Goal: Entertainment & Leisure: Browse casually

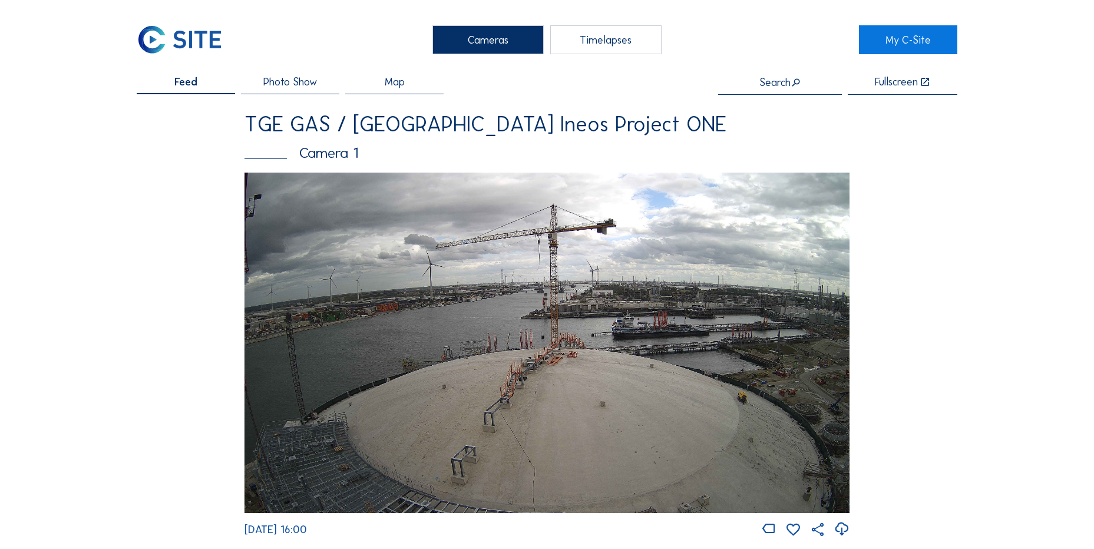
scroll to position [1588, 0]
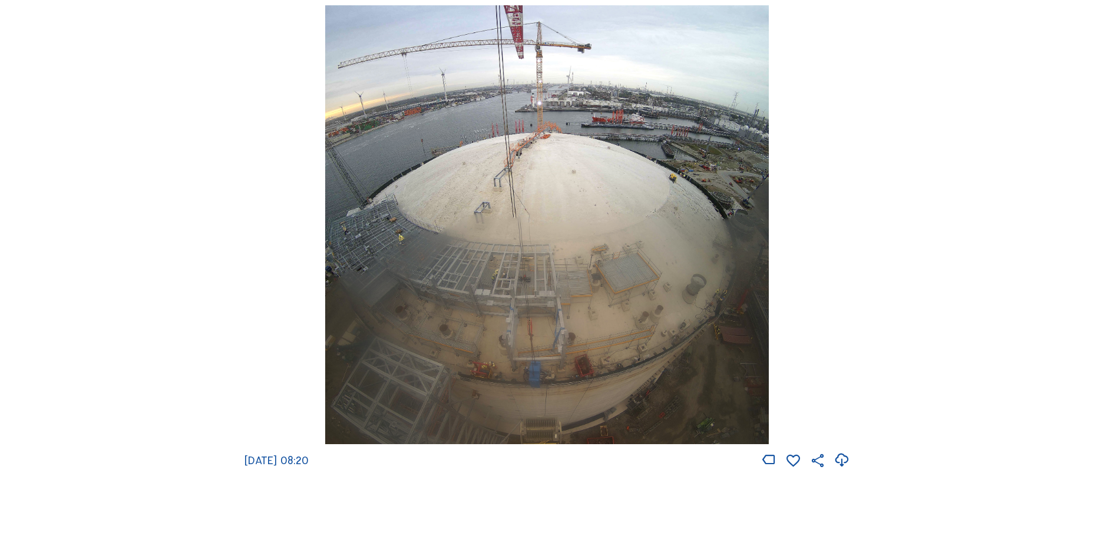
scroll to position [1650, 0]
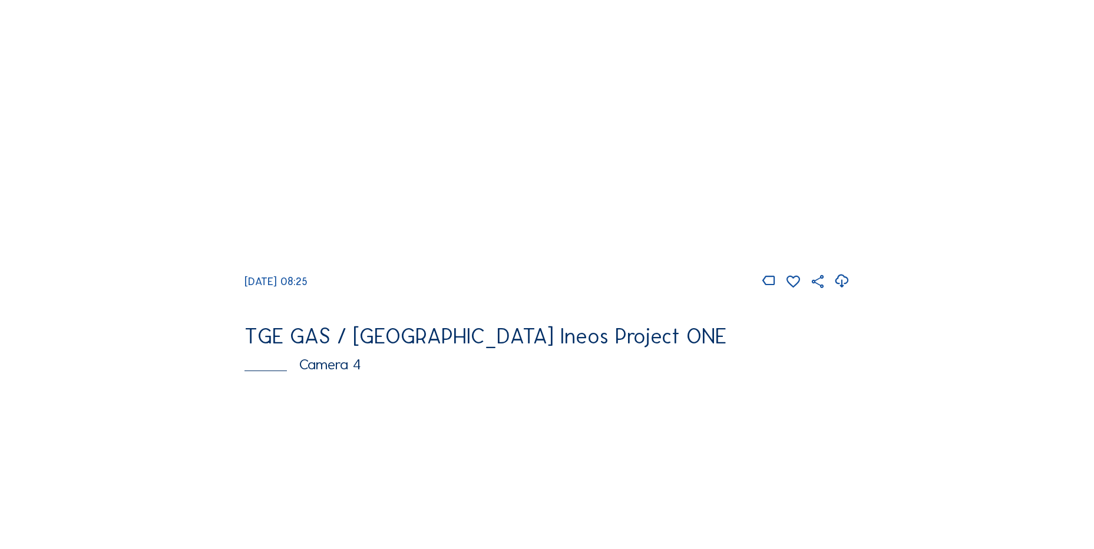
scroll to position [707, 0]
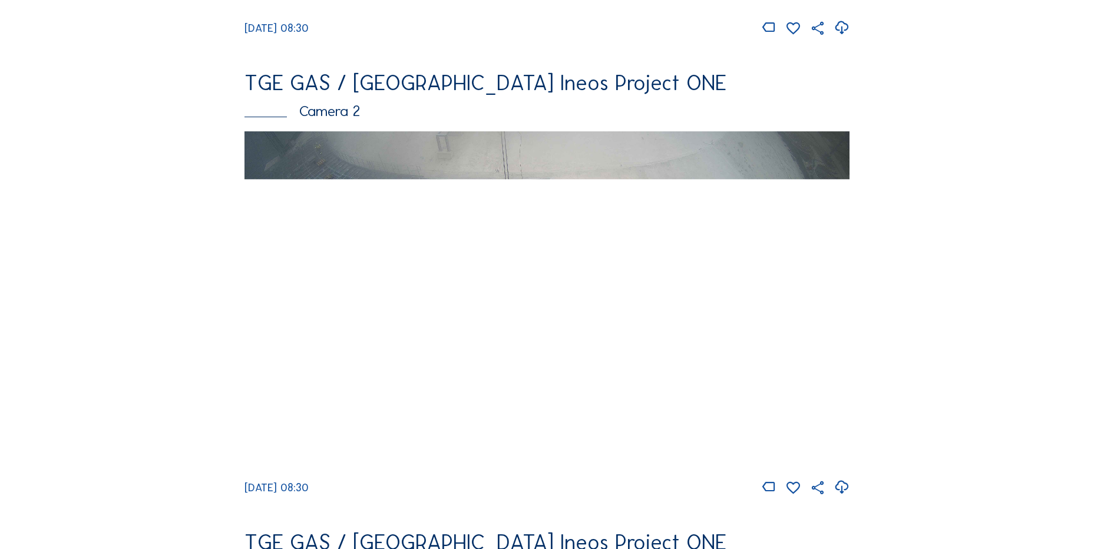
scroll to position [648, 0]
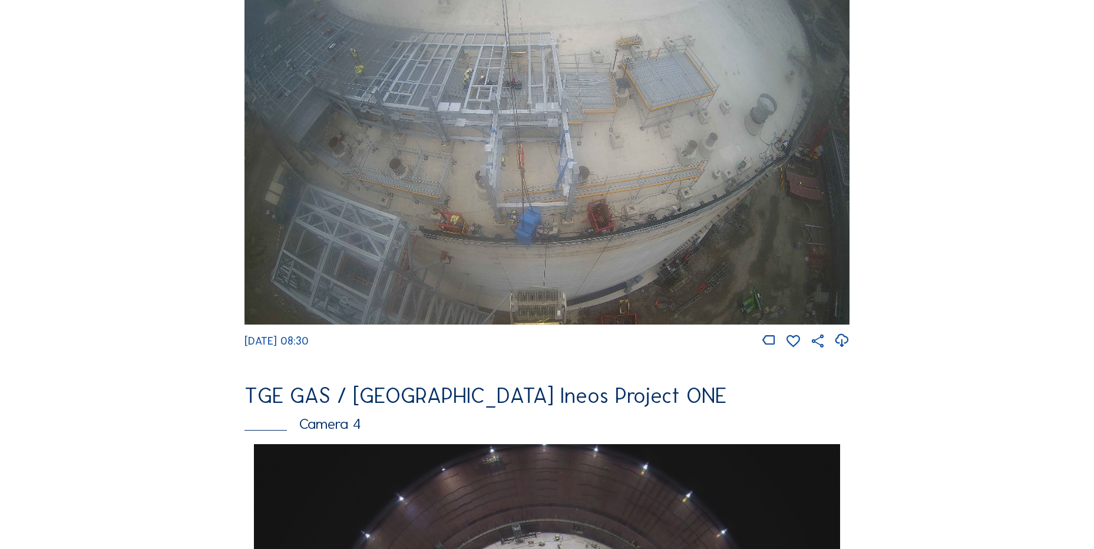
click at [847, 344] on icon at bounding box center [842, 340] width 16 height 19
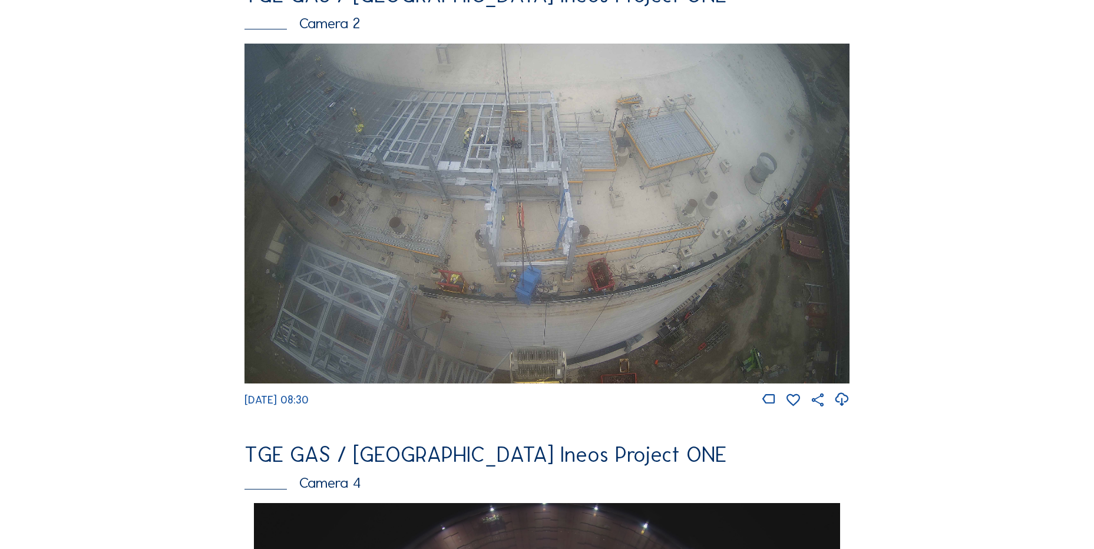
scroll to position [471, 0]
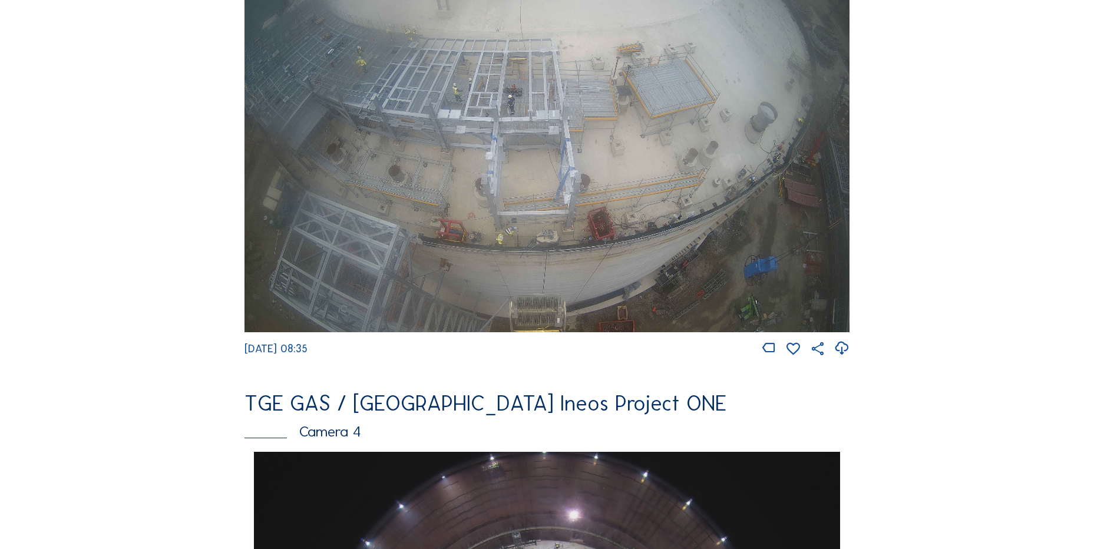
scroll to position [648, 0]
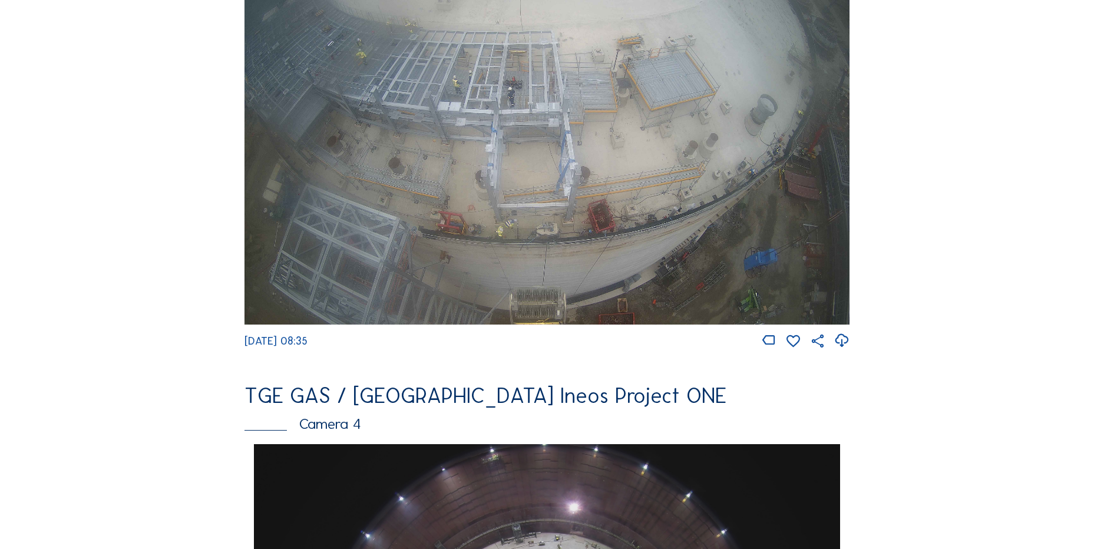
click at [842, 351] on icon at bounding box center [842, 340] width 16 height 19
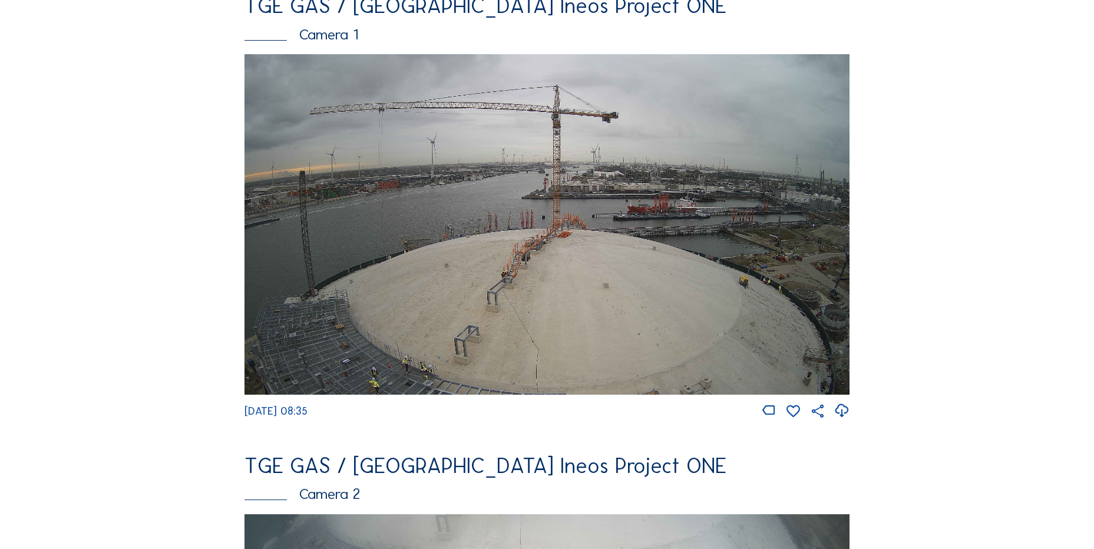
scroll to position [118, 0]
click at [841, 413] on icon at bounding box center [842, 411] width 16 height 19
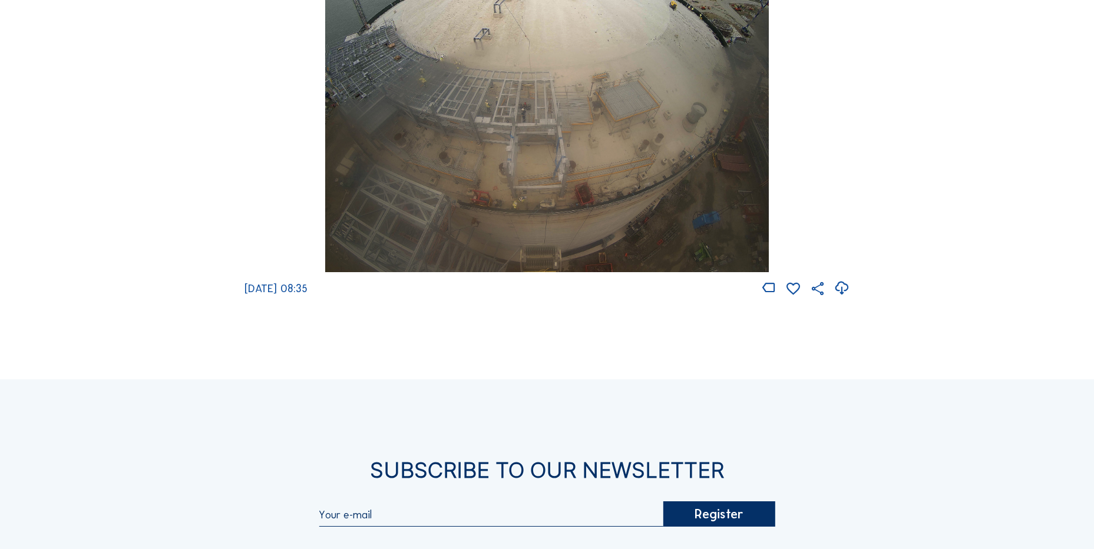
scroll to position [1827, 0]
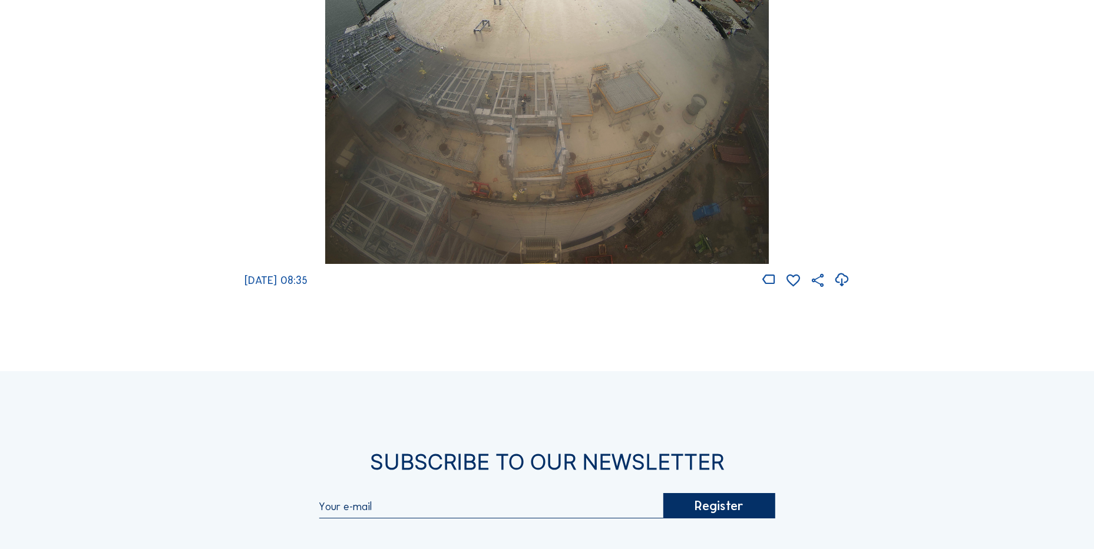
drag, startPoint x: 222, startPoint y: 163, endPoint x: 220, endPoint y: 155, distance: 8.6
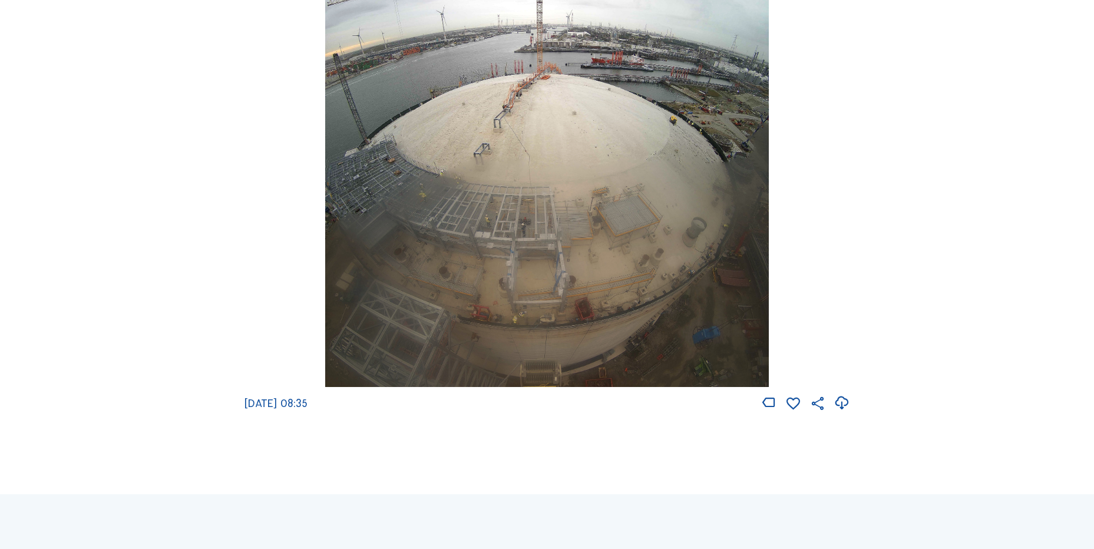
scroll to position [1709, 0]
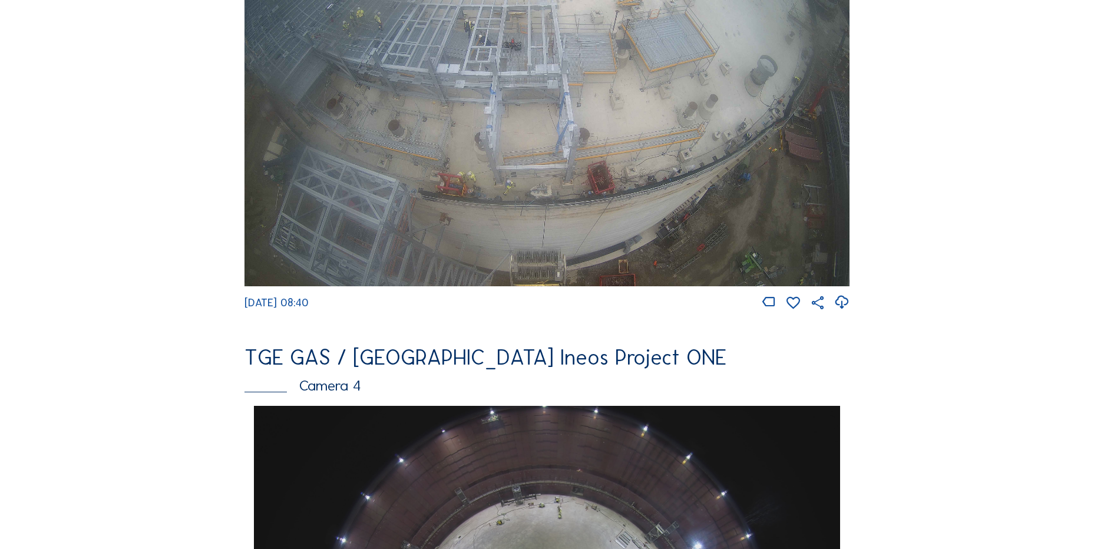
scroll to position [589, 0]
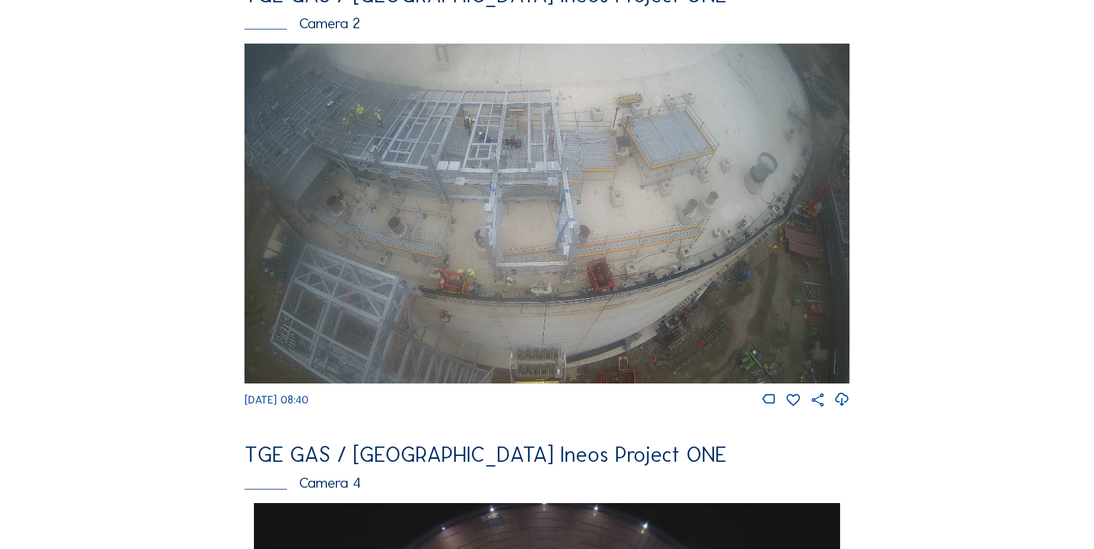
click at [587, 199] on img at bounding box center [547, 214] width 605 height 341
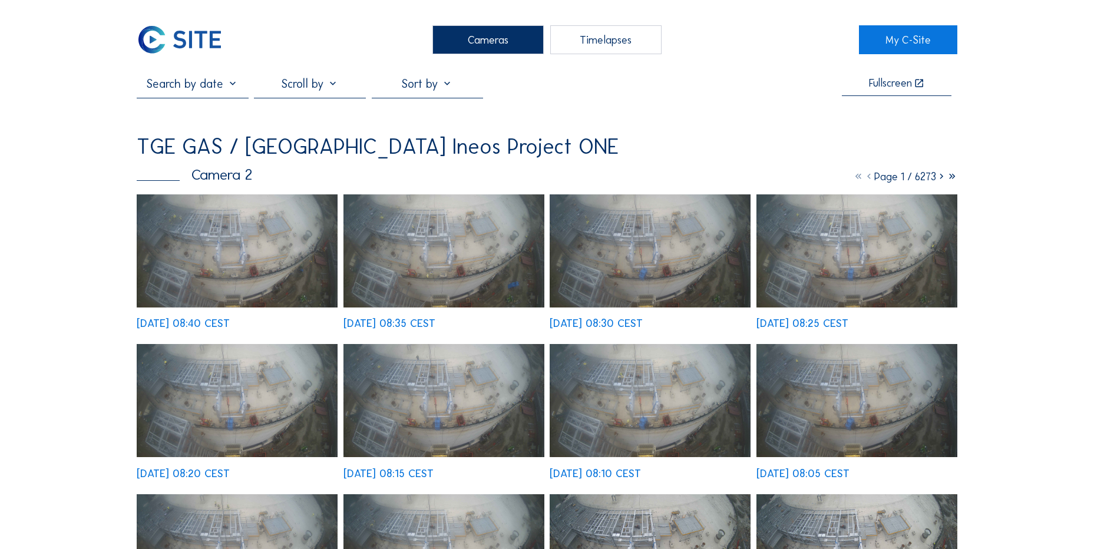
click at [213, 220] on img at bounding box center [237, 250] width 201 height 113
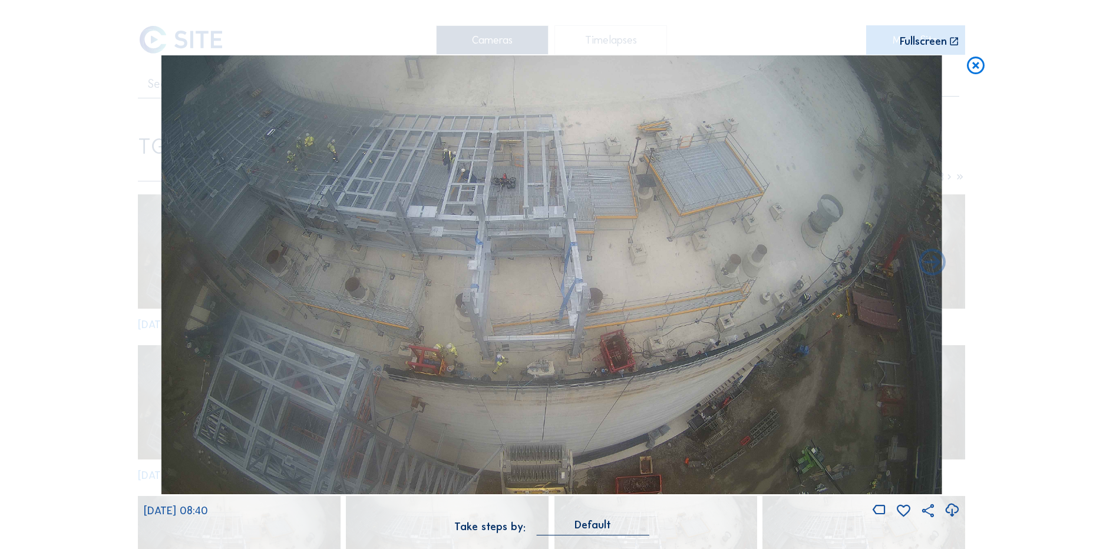
click at [963, 72] on div "Scroll to travel through time | Press 'Alt' Button + Scroll to Zoom | Click and…" at bounding box center [551, 274] width 1103 height 549
click at [971, 67] on icon at bounding box center [975, 66] width 21 height 22
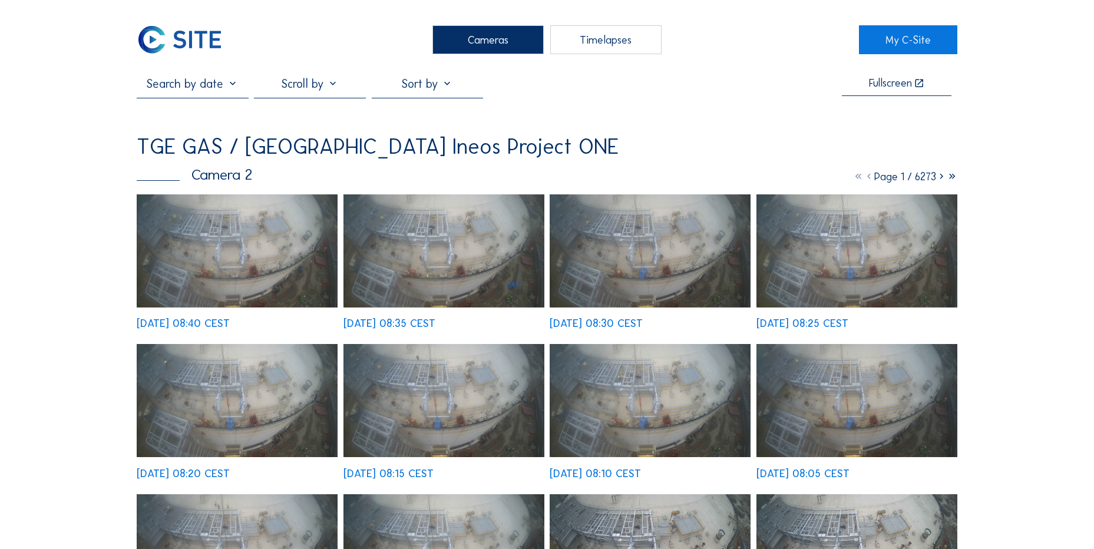
click at [187, 33] on img at bounding box center [180, 39] width 86 height 29
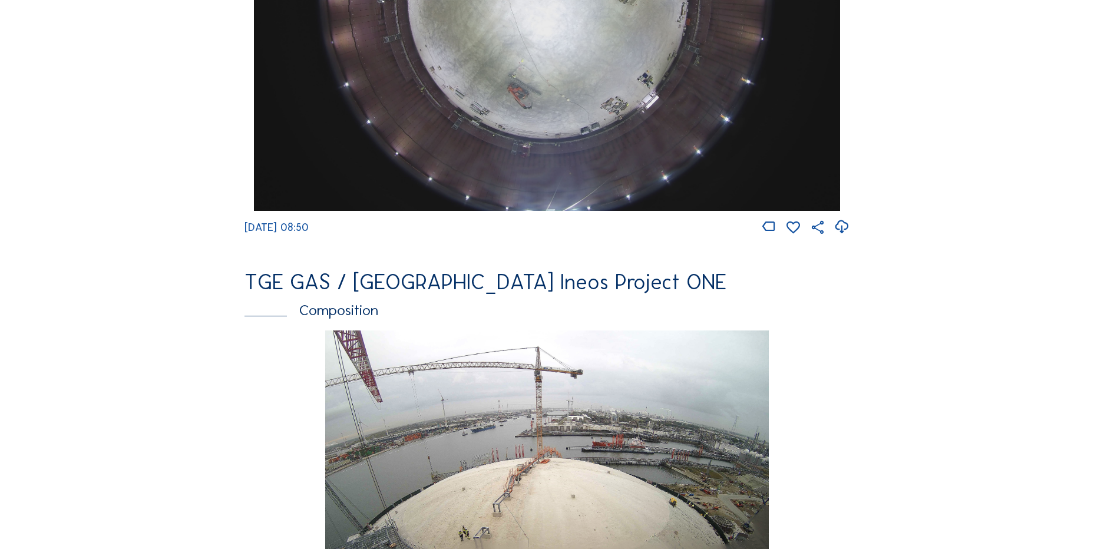
scroll to position [1238, 0]
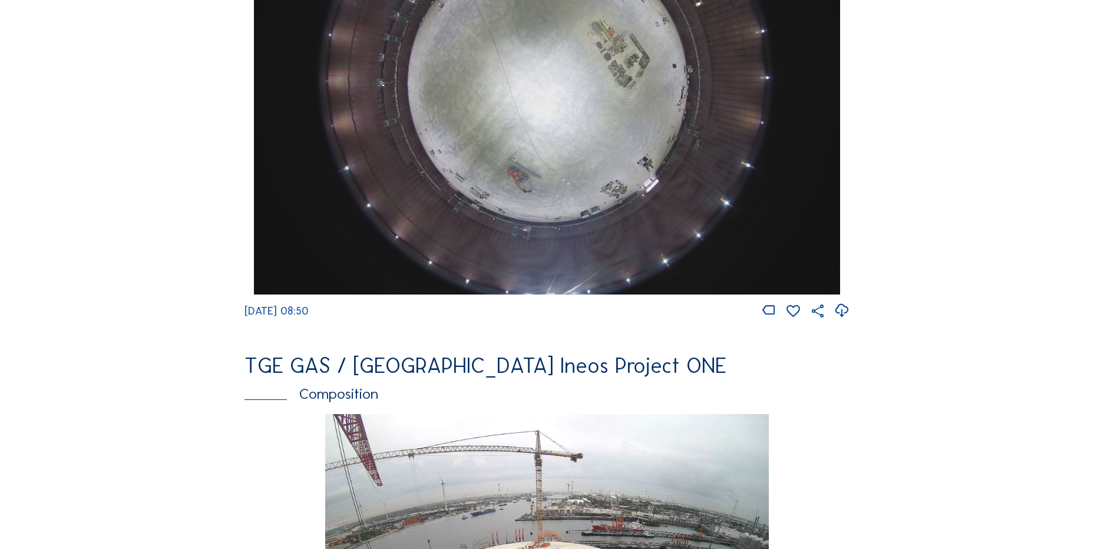
click at [69, 338] on div "Cameras Timelapses My C-Site Feed Photo Show Map Search Fullscreen TGE GAS / An…" at bounding box center [547, 78] width 1094 height 2633
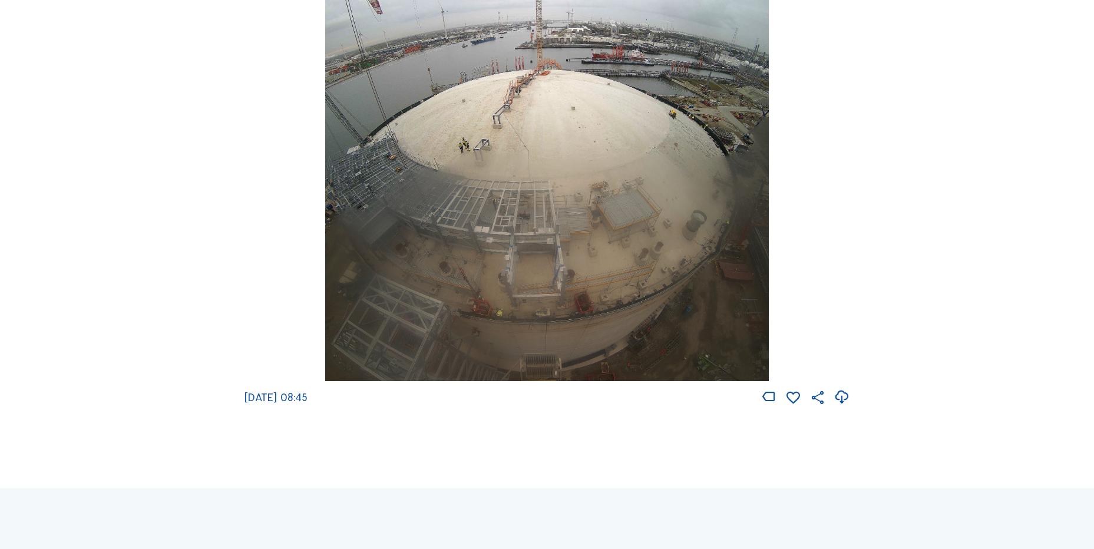
scroll to position [1886, 0]
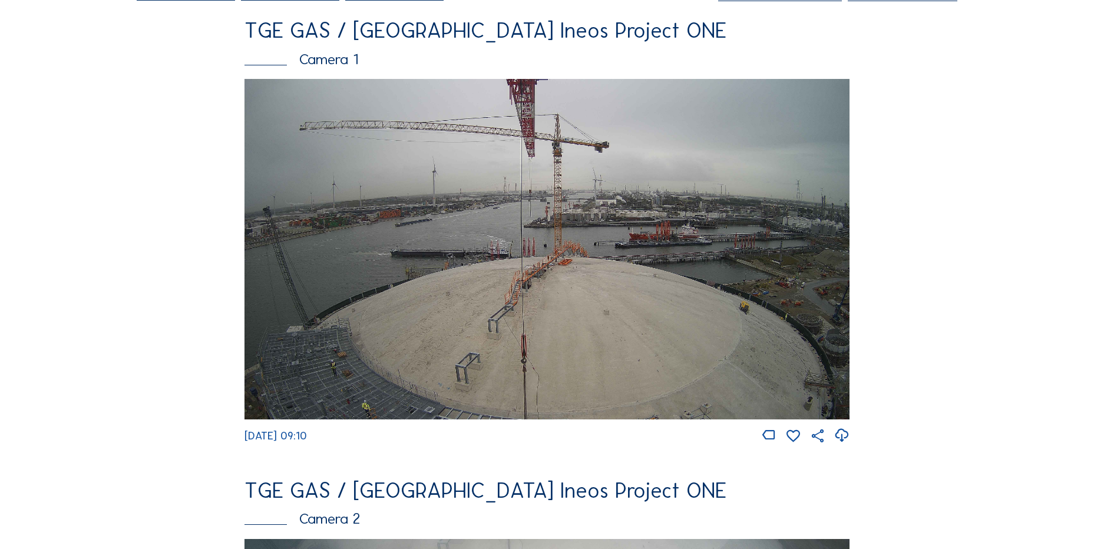
scroll to position [177, 0]
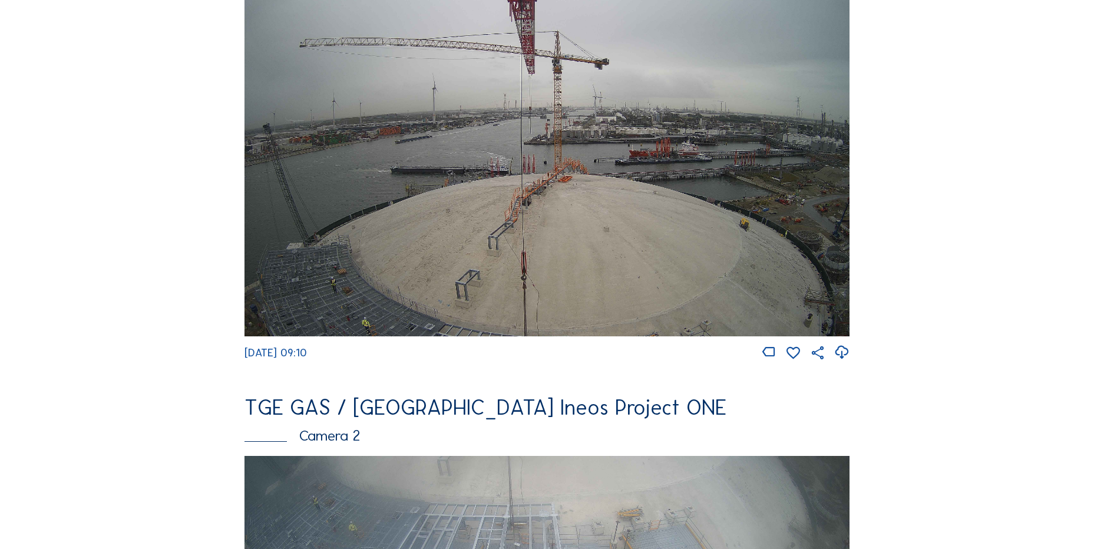
click at [842, 355] on icon at bounding box center [842, 352] width 16 height 19
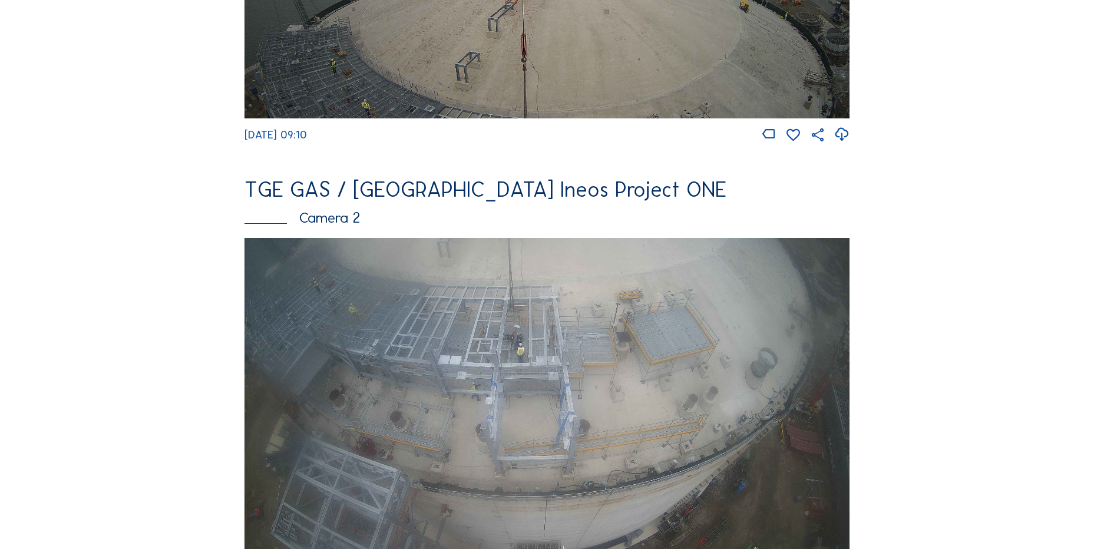
scroll to position [530, 0]
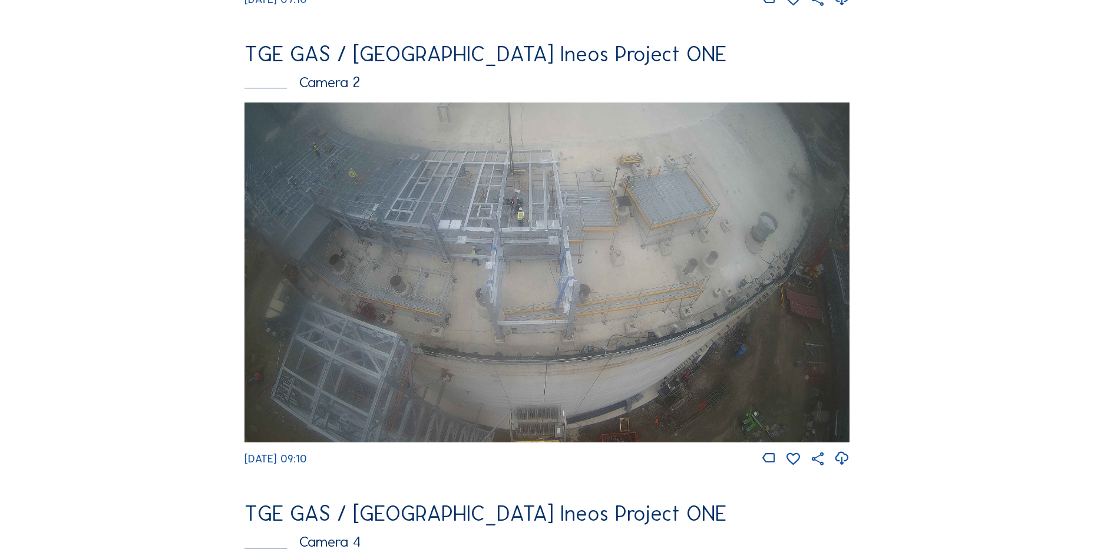
click at [844, 465] on icon at bounding box center [842, 458] width 16 height 19
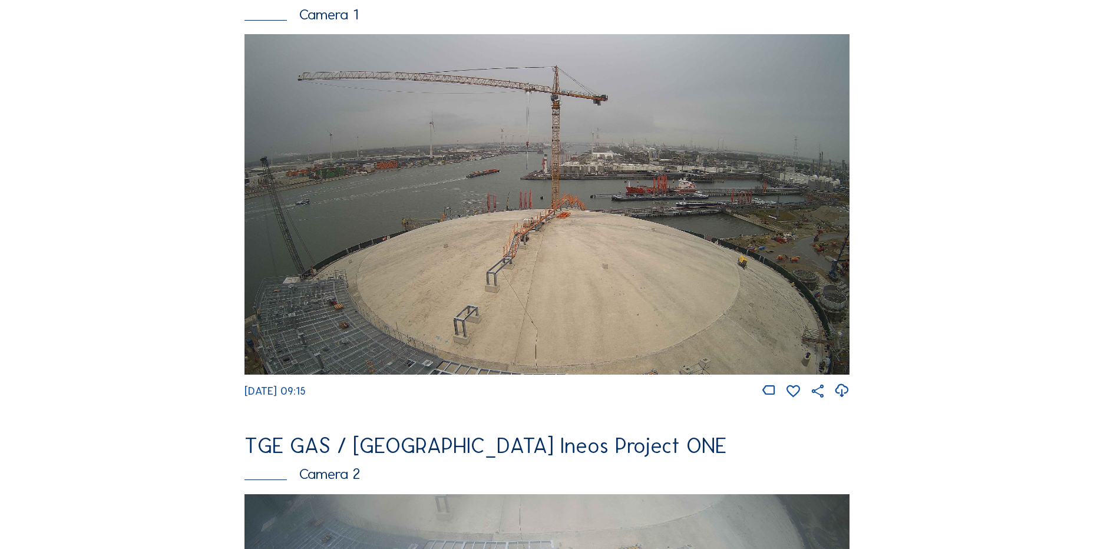
scroll to position [118, 0]
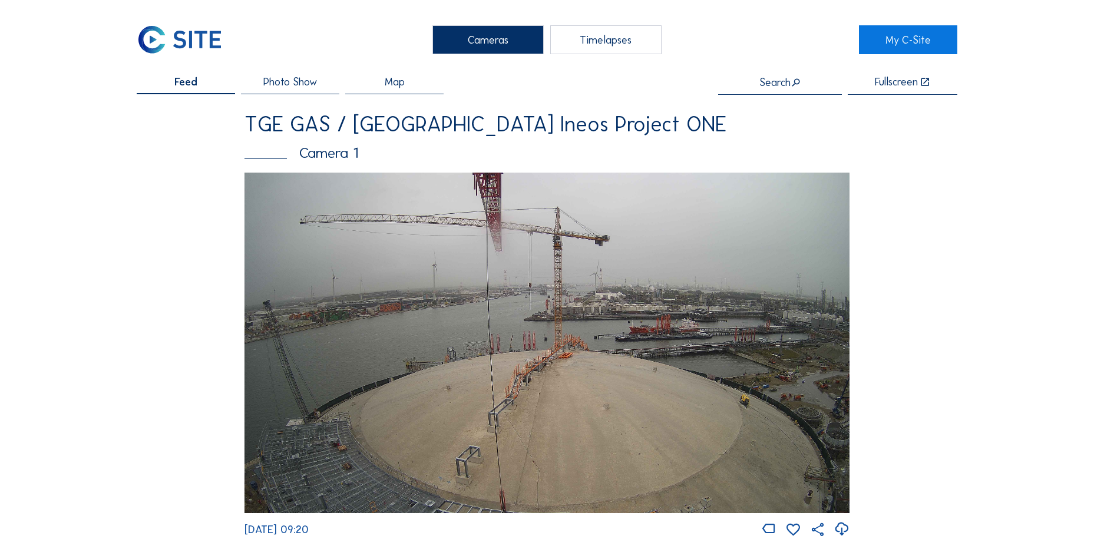
drag, startPoint x: 105, startPoint y: 365, endPoint x: 103, endPoint y: 354, distance: 10.9
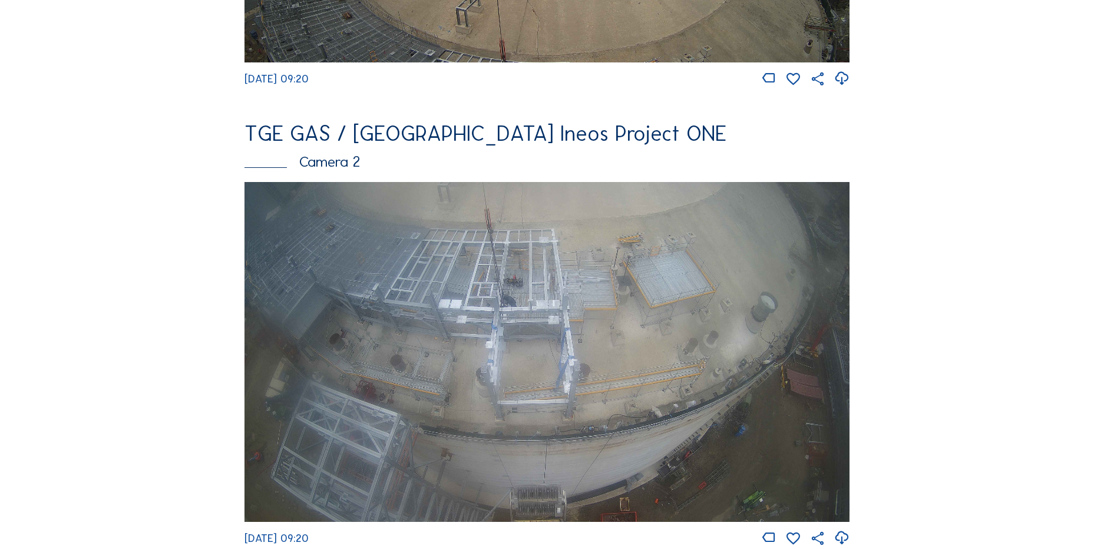
scroll to position [471, 0]
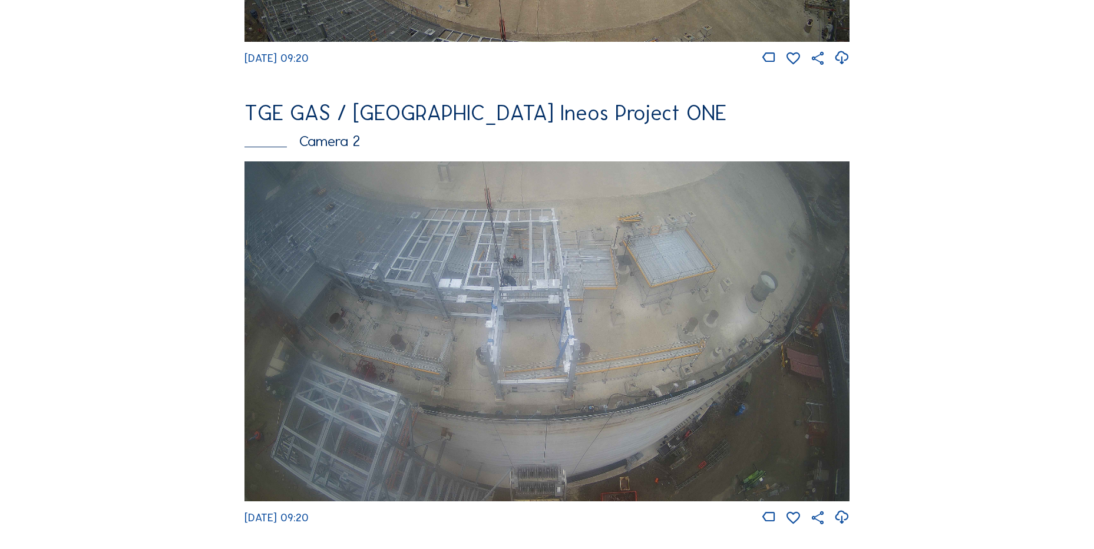
click at [850, 526] on div at bounding box center [842, 518] width 16 height 17
click at [847, 526] on icon at bounding box center [842, 517] width 16 height 19
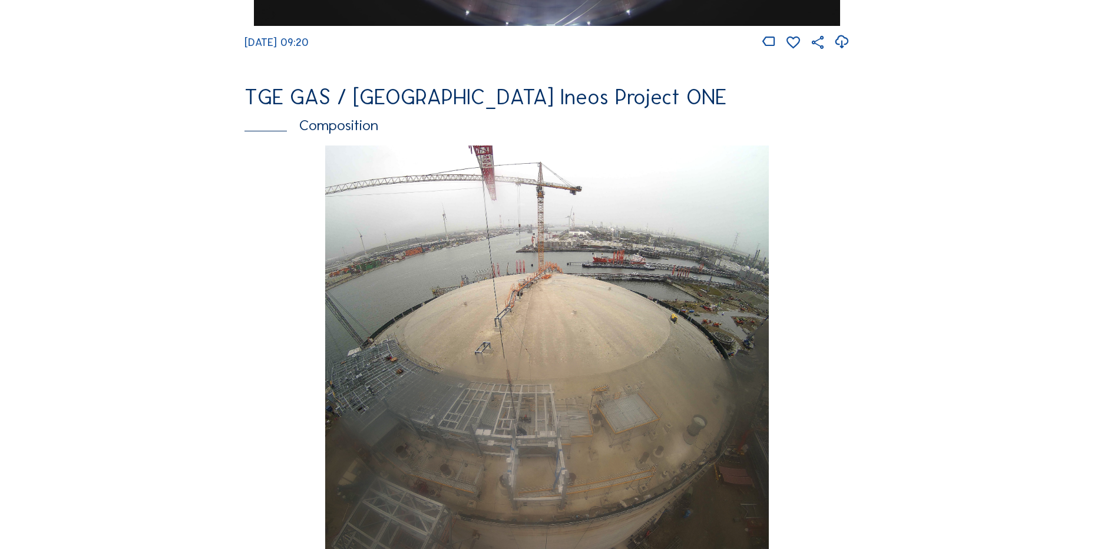
scroll to position [1650, 0]
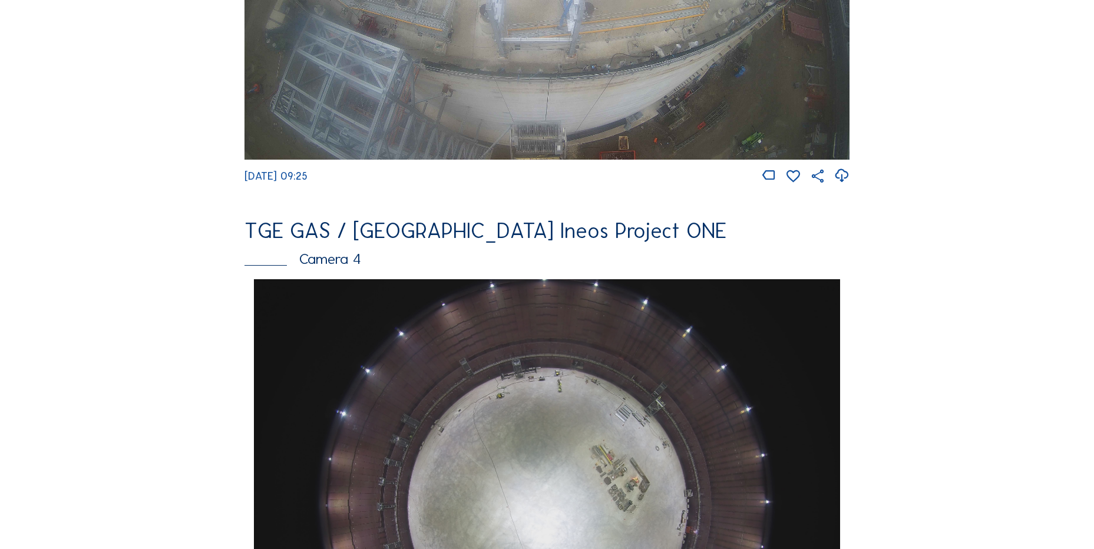
scroll to position [354, 0]
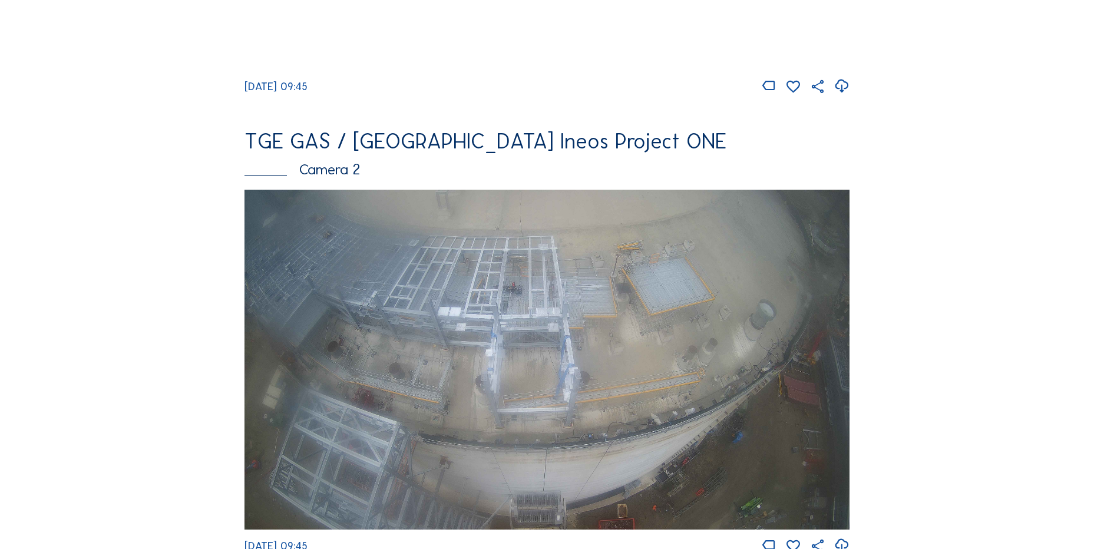
scroll to position [589, 0]
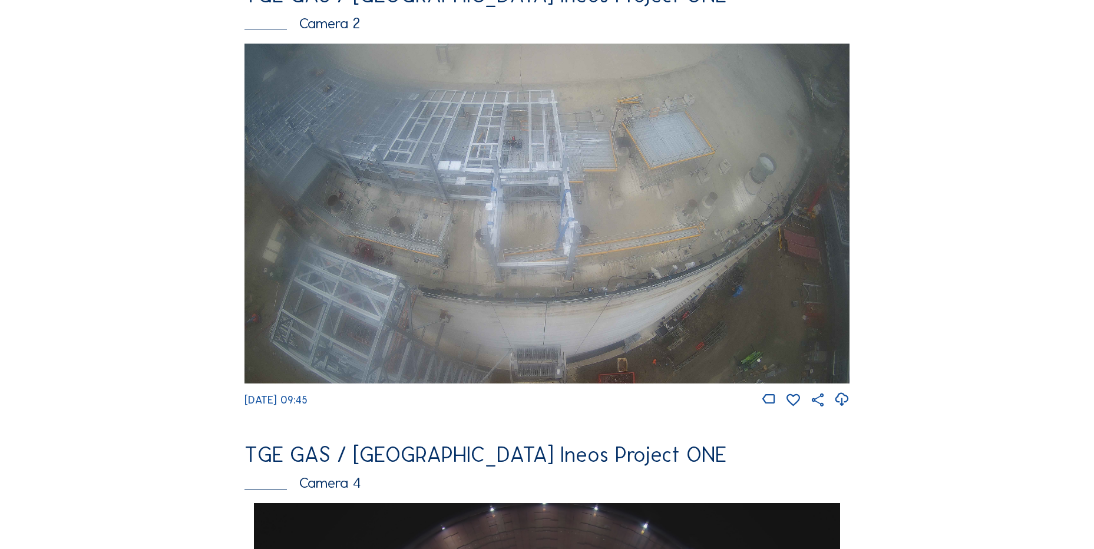
click at [161, 246] on div "Feed Photo Show Map Search Fullscreen TGE GAS / [GEOGRAPHIC_DATA] Ineos Project…" at bounding box center [547, 507] width 821 height 2040
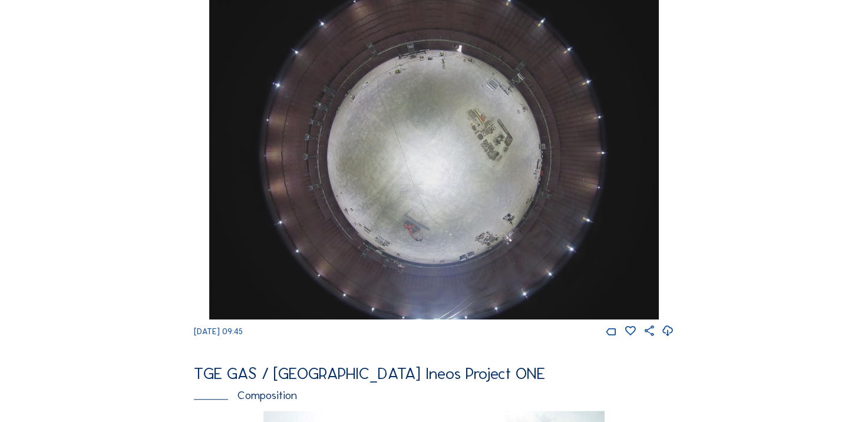
scroll to position [823, 0]
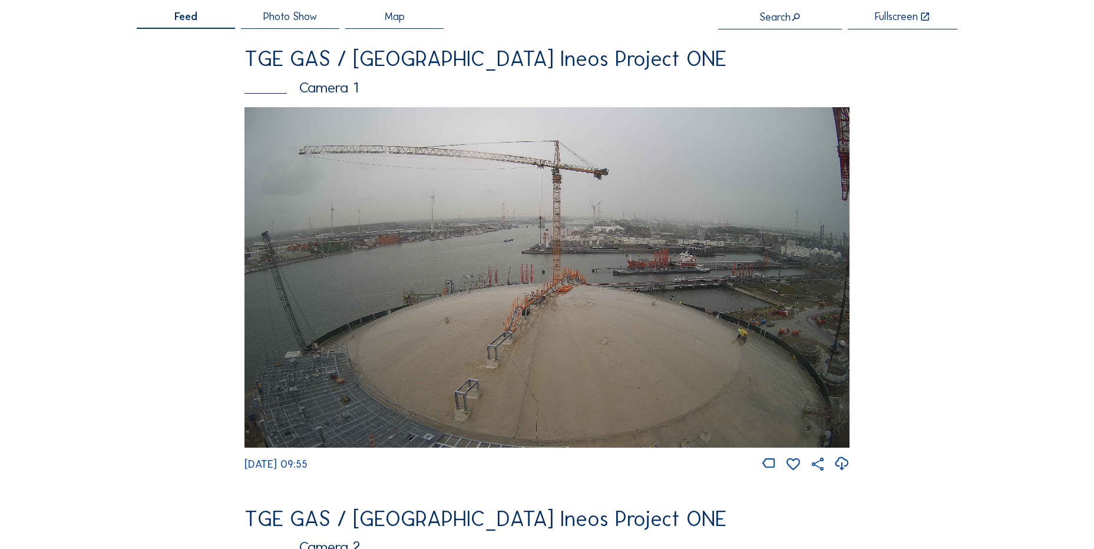
scroll to position [59, 0]
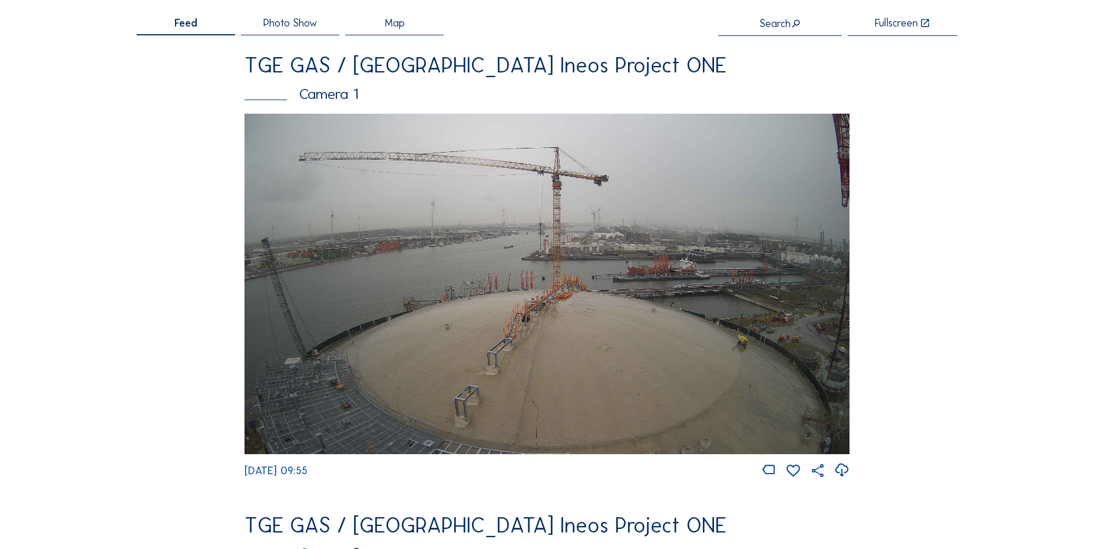
click at [846, 421] on icon at bounding box center [842, 470] width 16 height 19
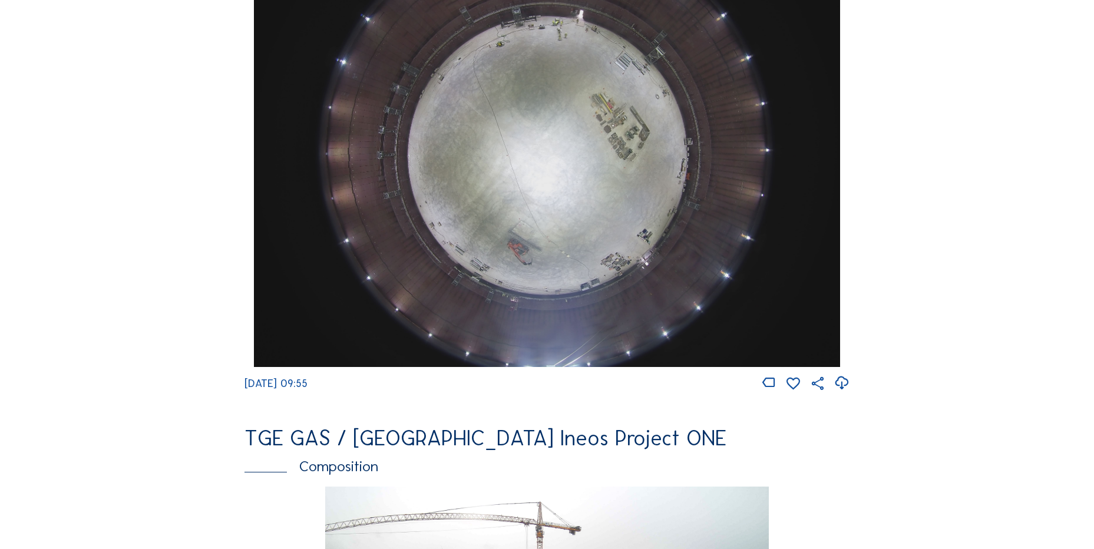
scroll to position [1061, 0]
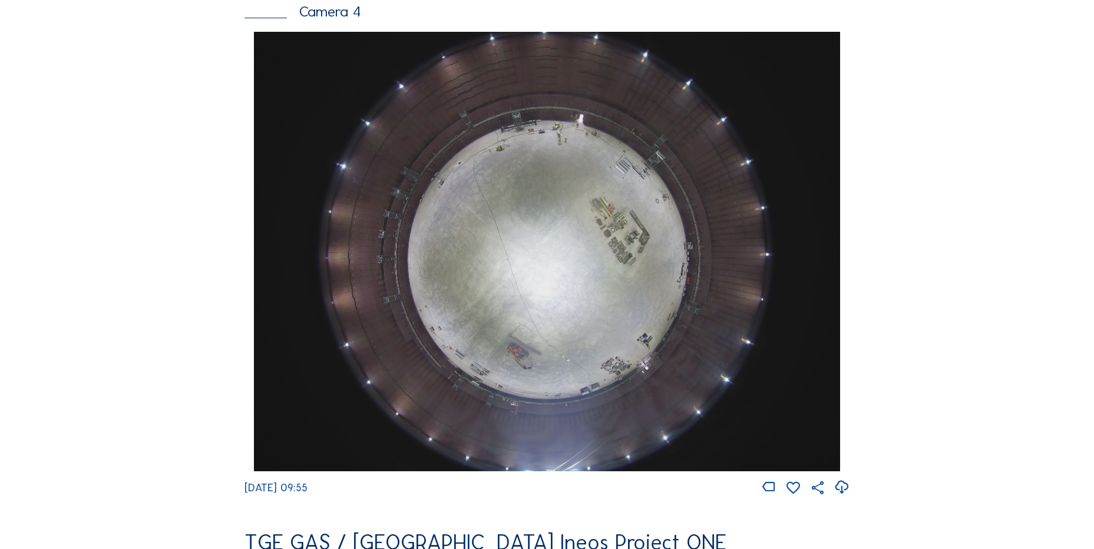
drag, startPoint x: 171, startPoint y: 443, endPoint x: 194, endPoint y: 516, distance: 77.0
click at [171, 421] on div "Feed Photo Show Map Search Fullscreen TGE GAS / Antwerpen Ineos Project ONE Cam…" at bounding box center [547, 36] width 821 height 2040
